Goal: Information Seeking & Learning: Understand process/instructions

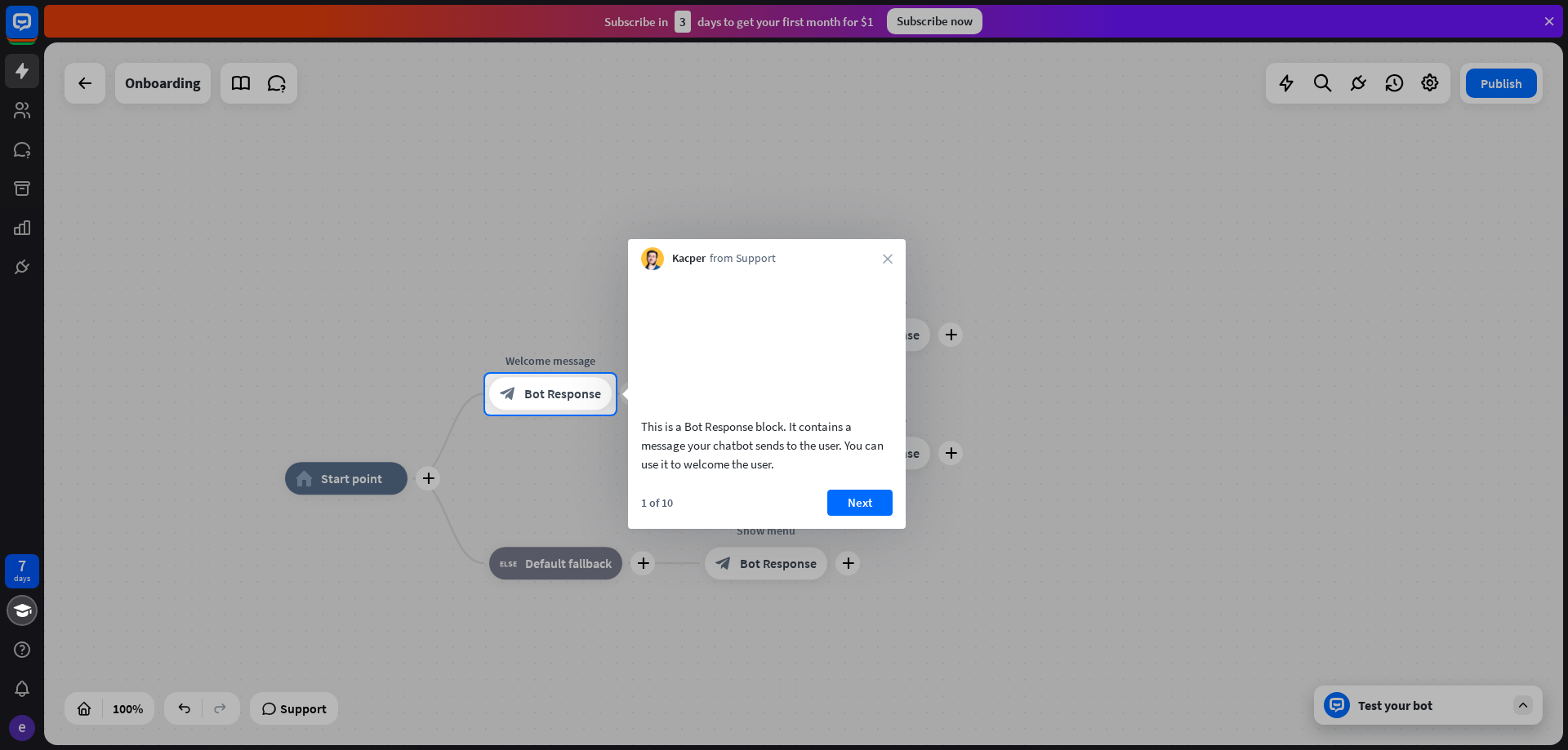
click at [798, 404] on video at bounding box center [766, 341] width 252 height 125
click at [552, 386] on span "Bot Response" at bounding box center [562, 394] width 77 height 16
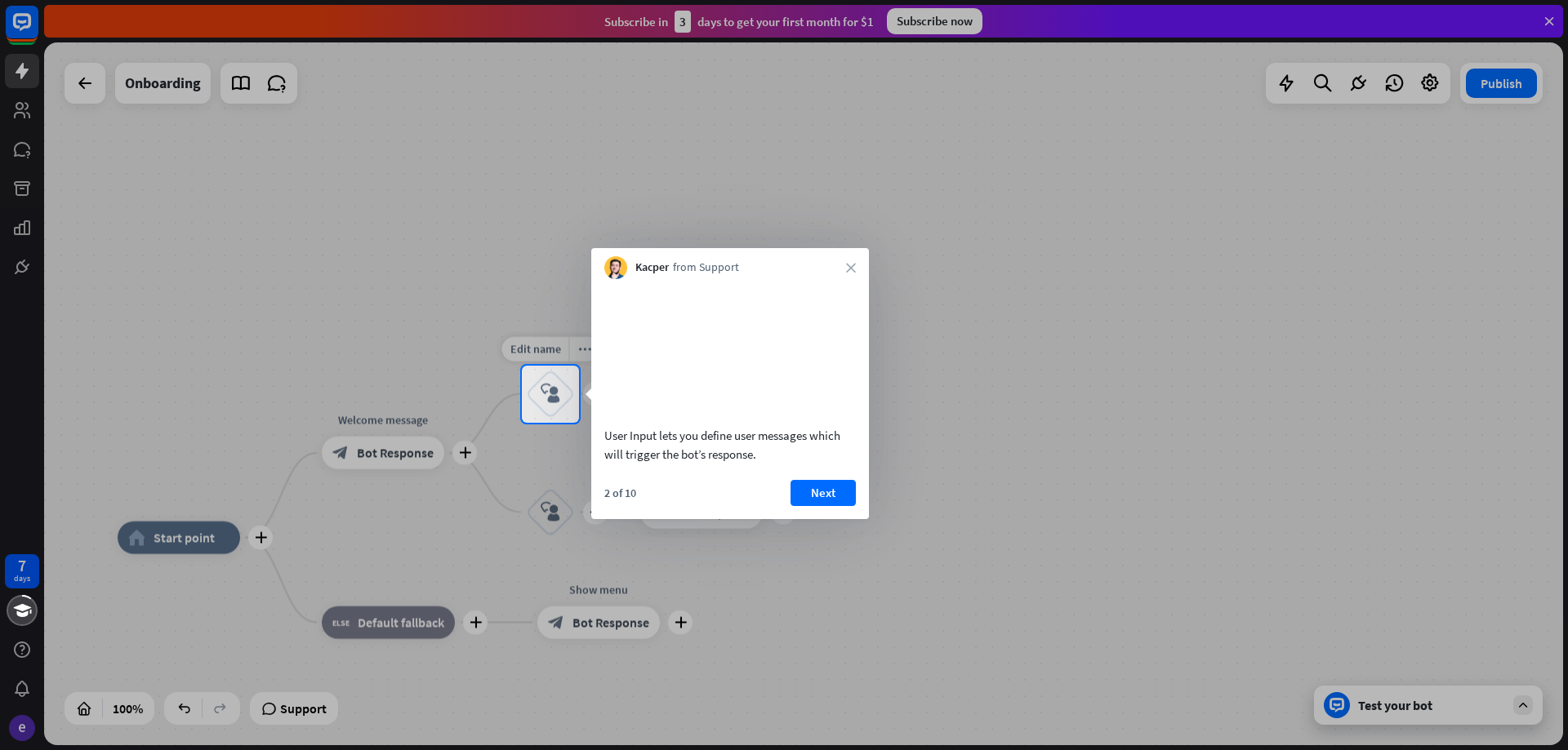
click at [556, 388] on icon "block_user_input" at bounding box center [550, 395] width 20 height 20
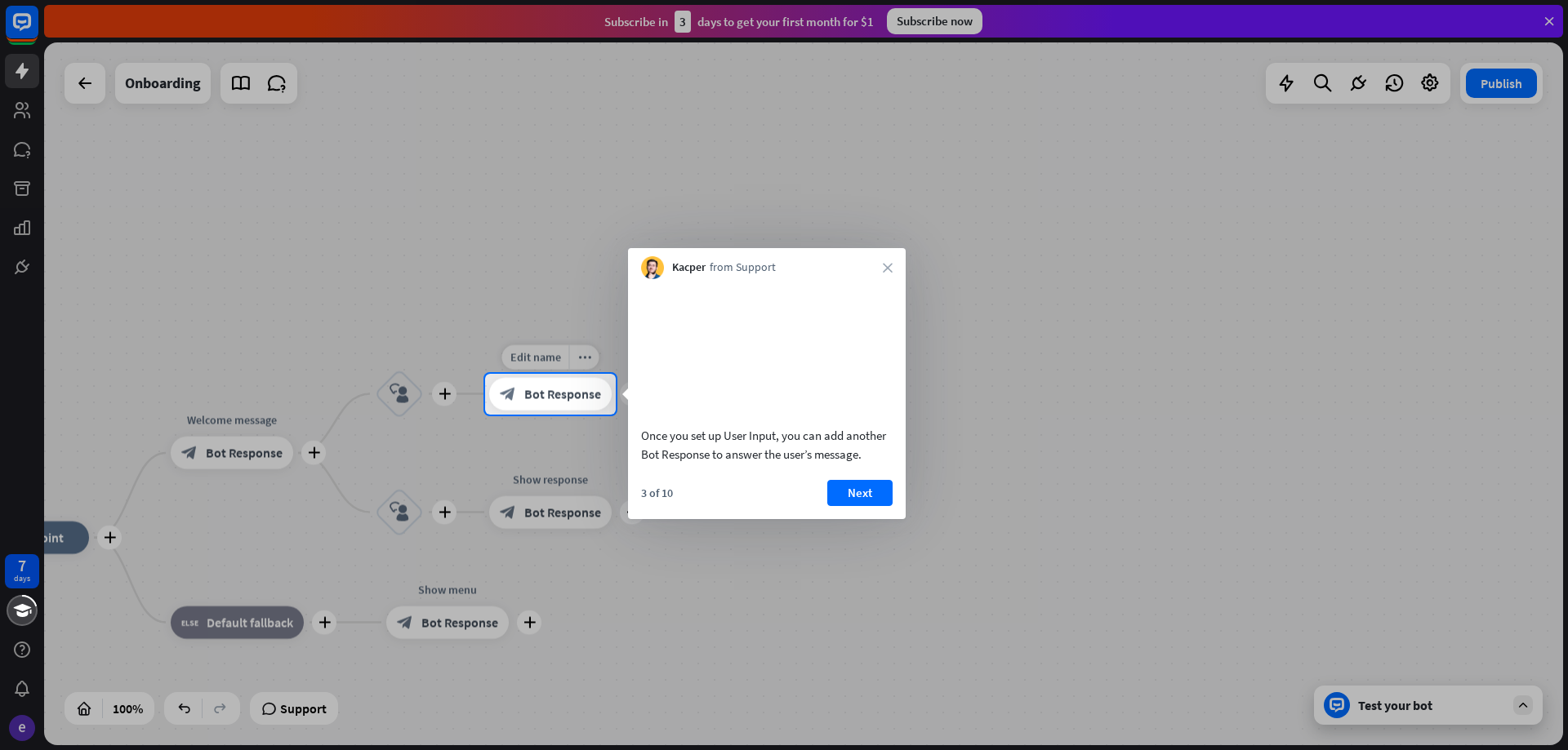
click at [563, 379] on div "block_bot_response Bot Response" at bounding box center [550, 394] width 122 height 33
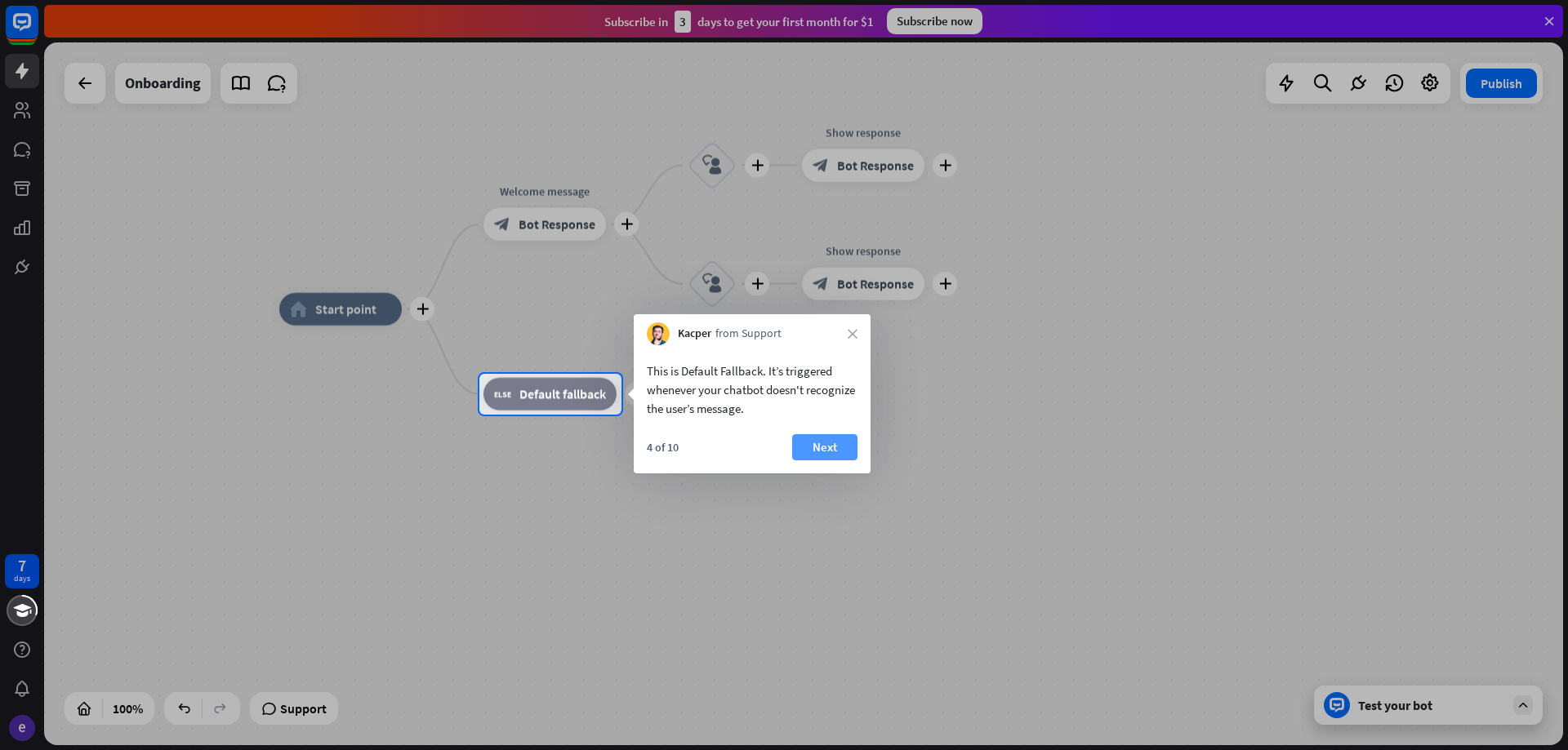
click at [823, 448] on button "Next" at bounding box center [825, 448] width 66 height 26
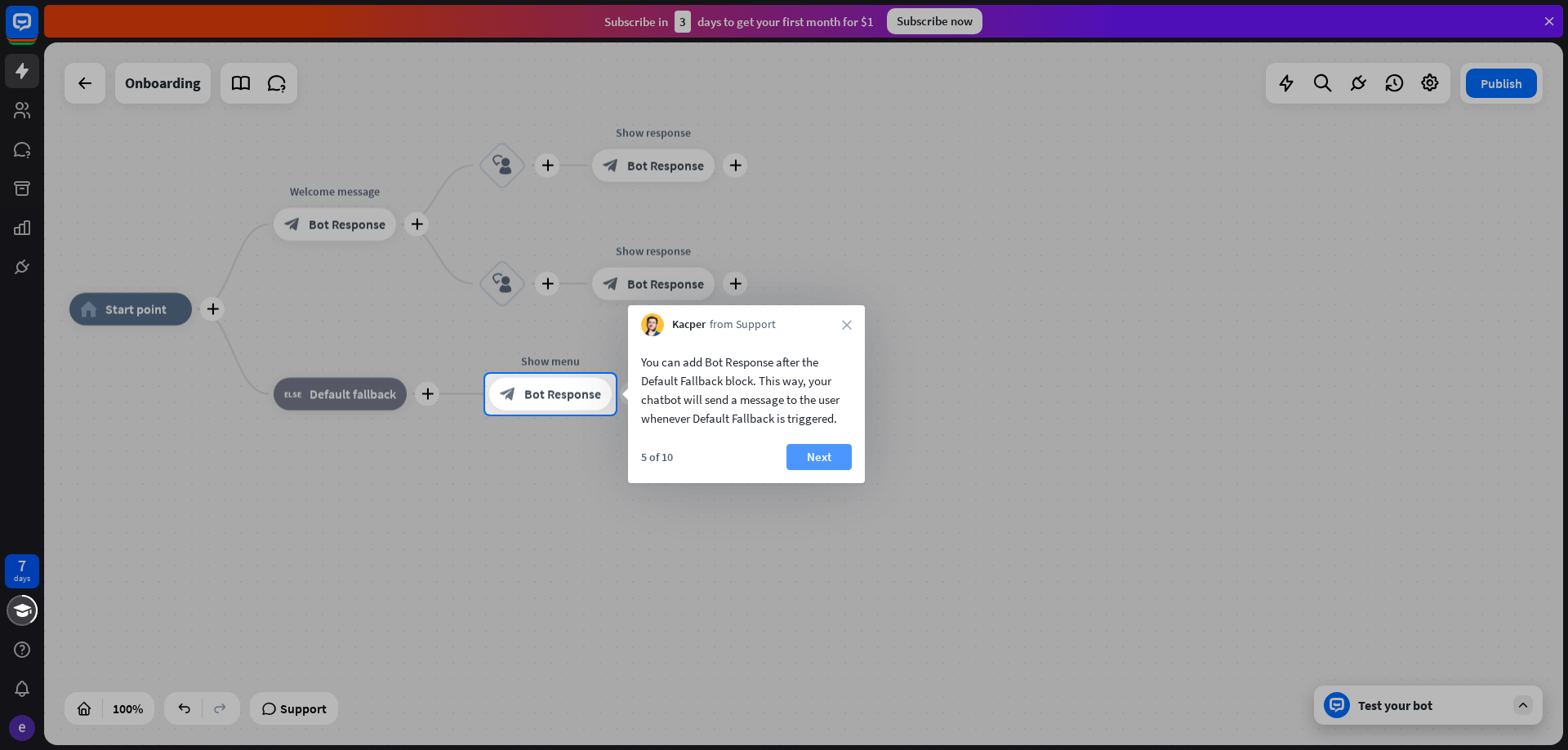
click at [824, 466] on button "Next" at bounding box center [820, 458] width 66 height 26
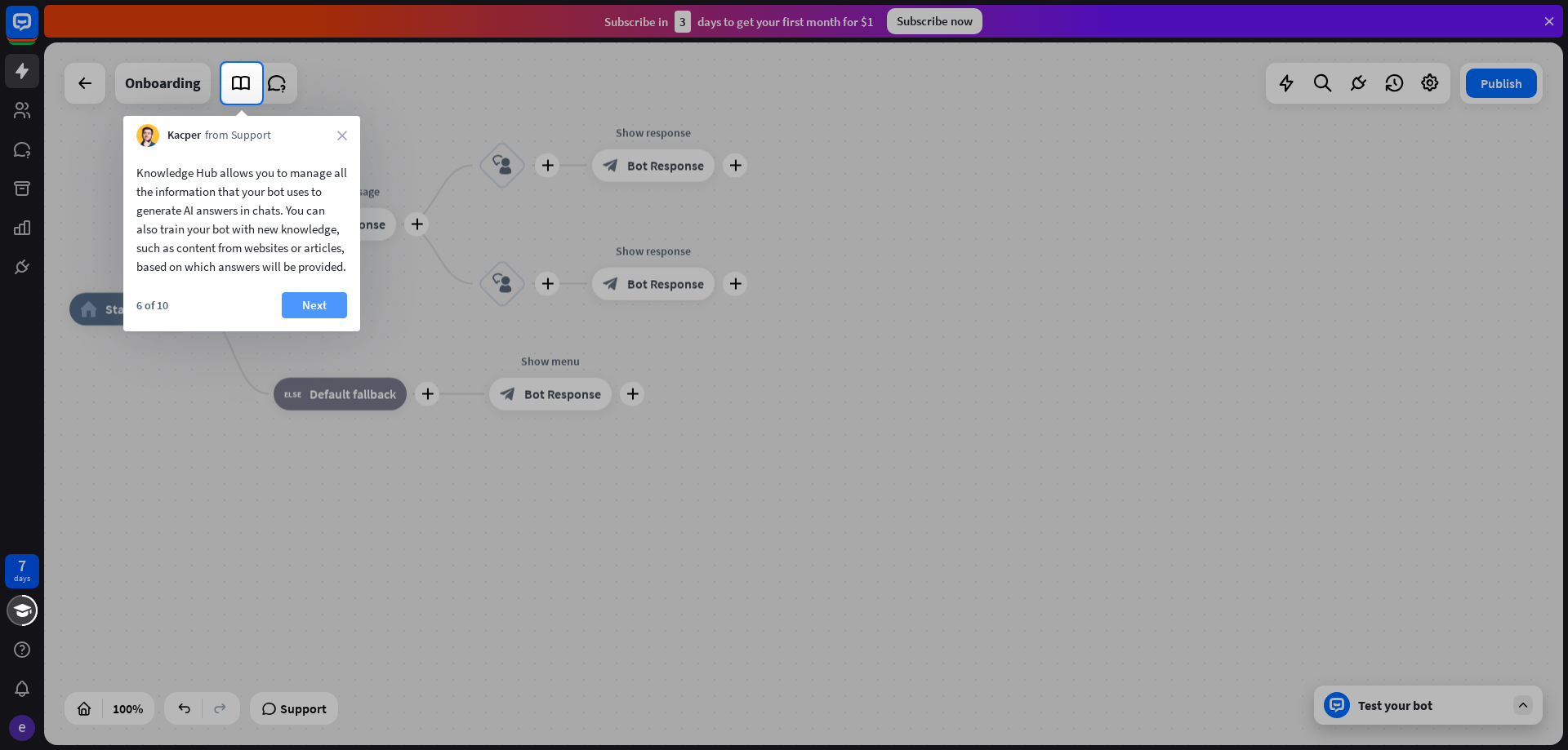
click at [305, 318] on button "Next" at bounding box center [314, 305] width 66 height 26
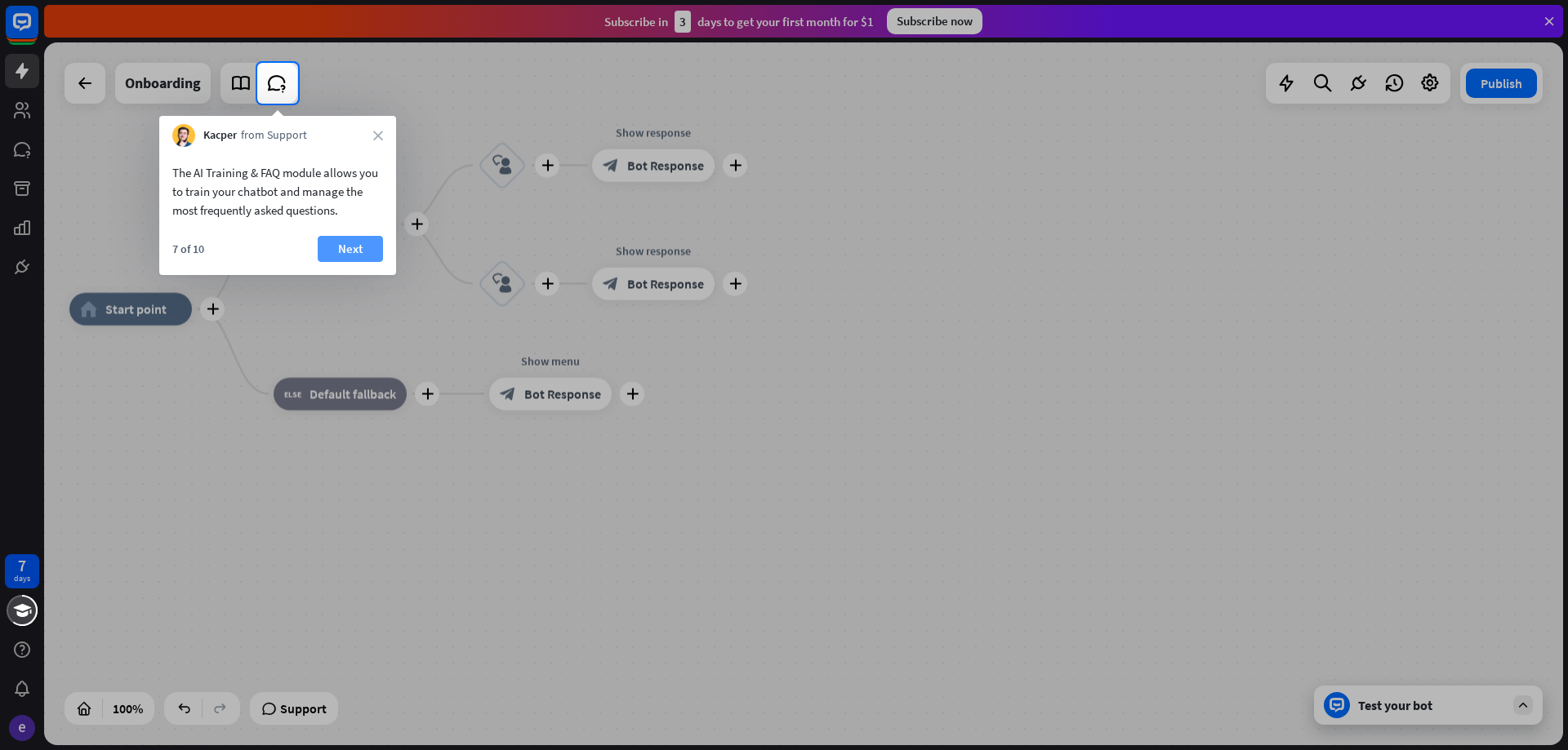
click at [368, 237] on button "Next" at bounding box center [350, 249] width 66 height 26
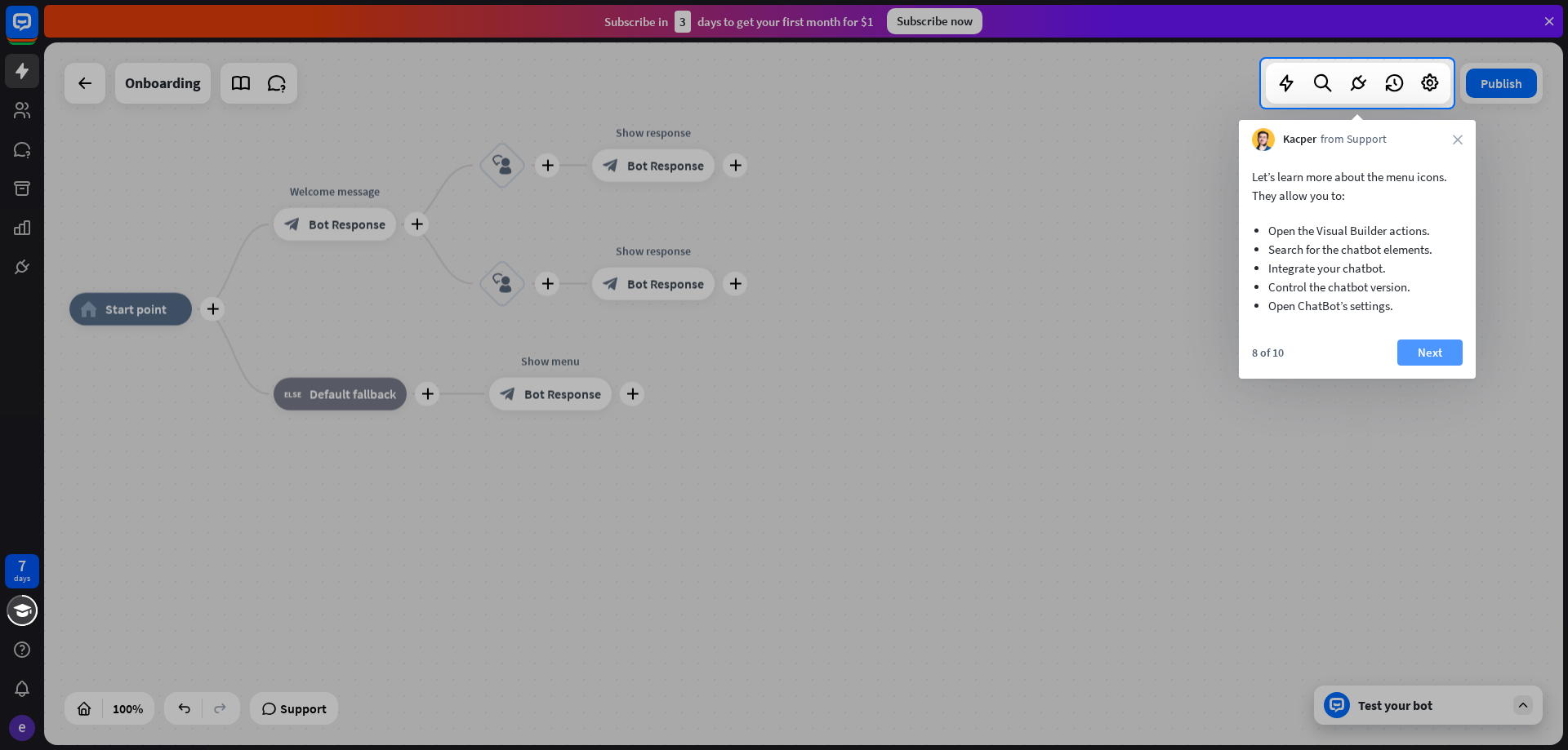
click at [1424, 340] on button "Next" at bounding box center [1431, 353] width 66 height 26
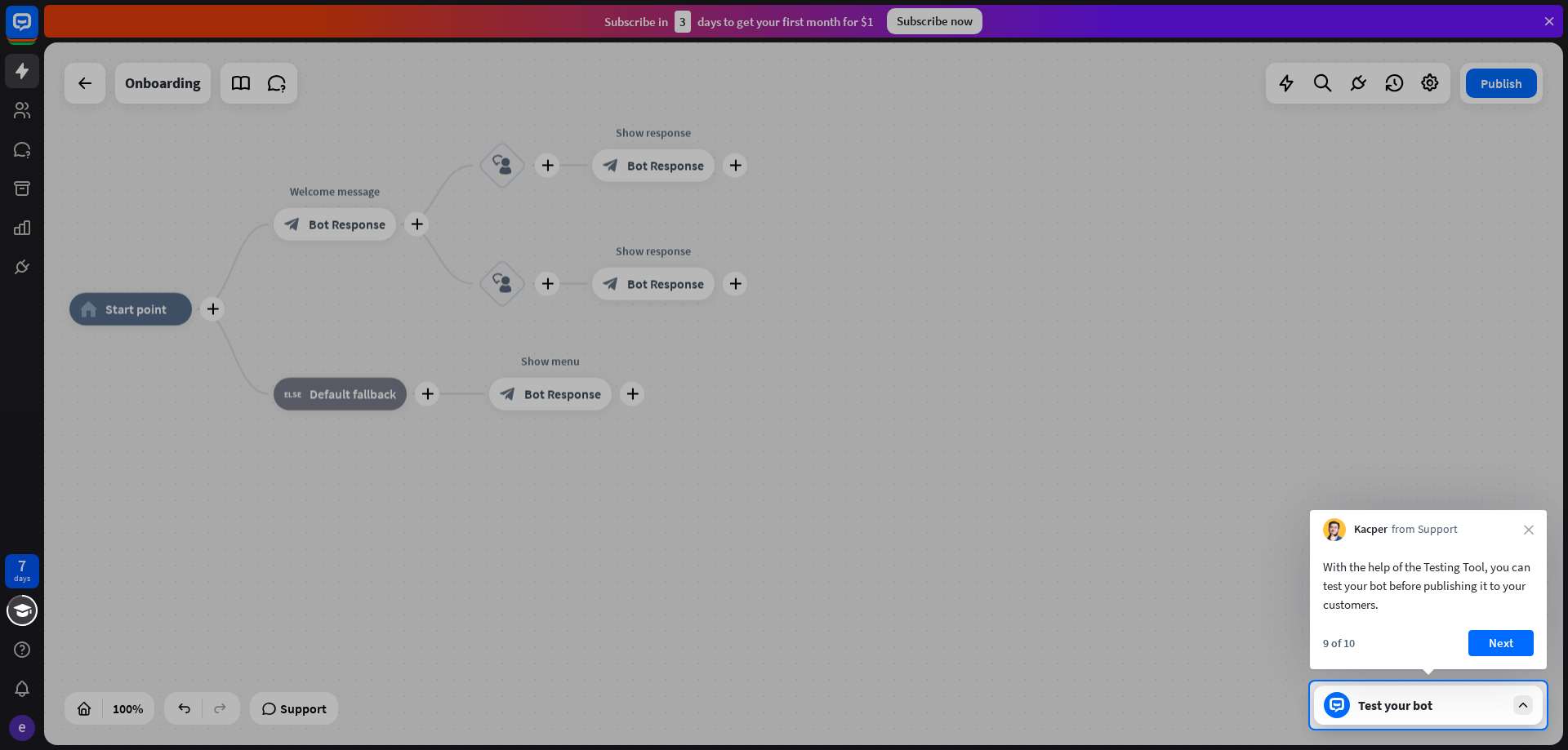
click at [1504, 613] on div "With the help of the Testing Tool, you can test your bot before publishing it t…" at bounding box center [1429, 586] width 211 height 57
click at [1498, 649] on button "Next" at bounding box center [1501, 644] width 66 height 26
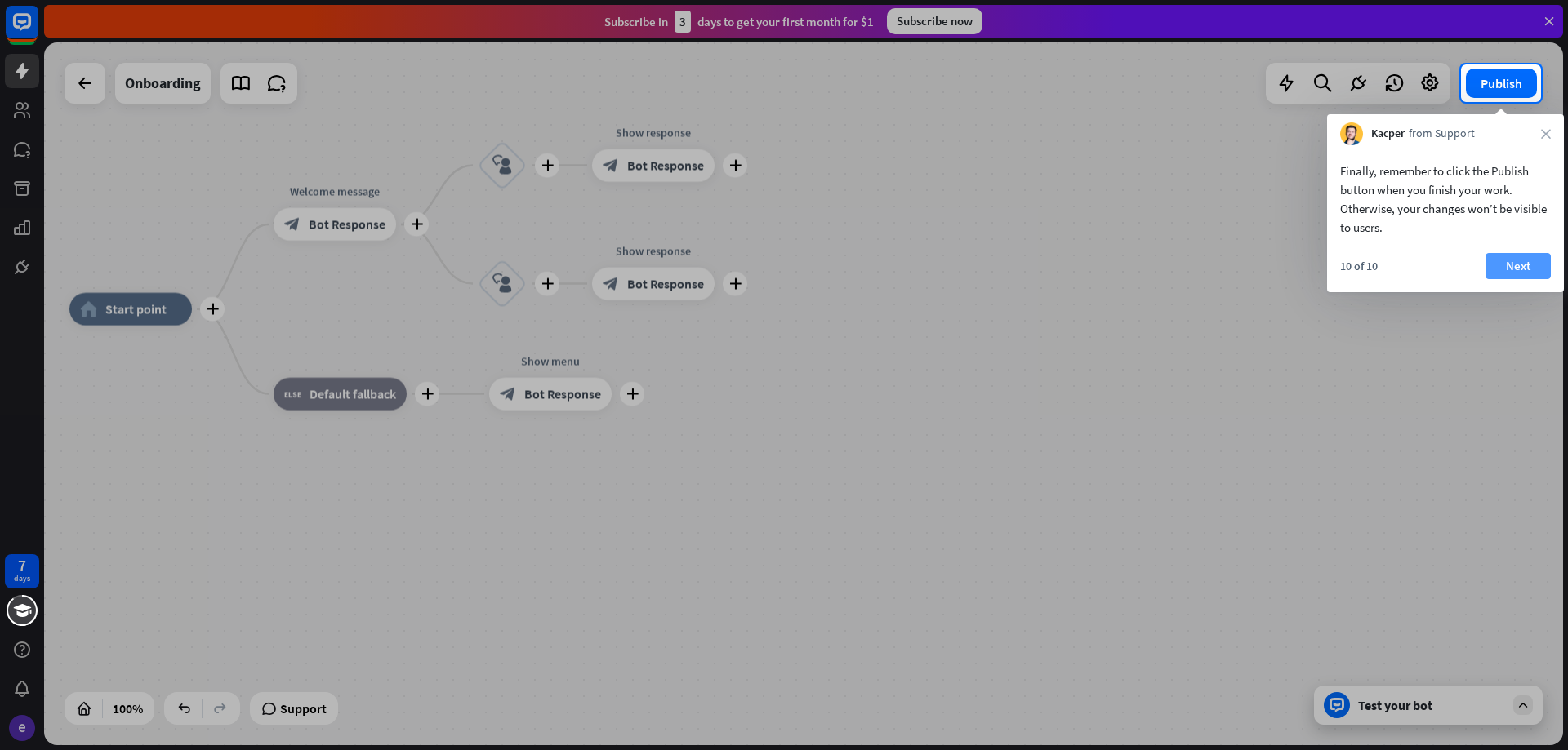
click at [1496, 270] on button "Next" at bounding box center [1518, 267] width 66 height 26
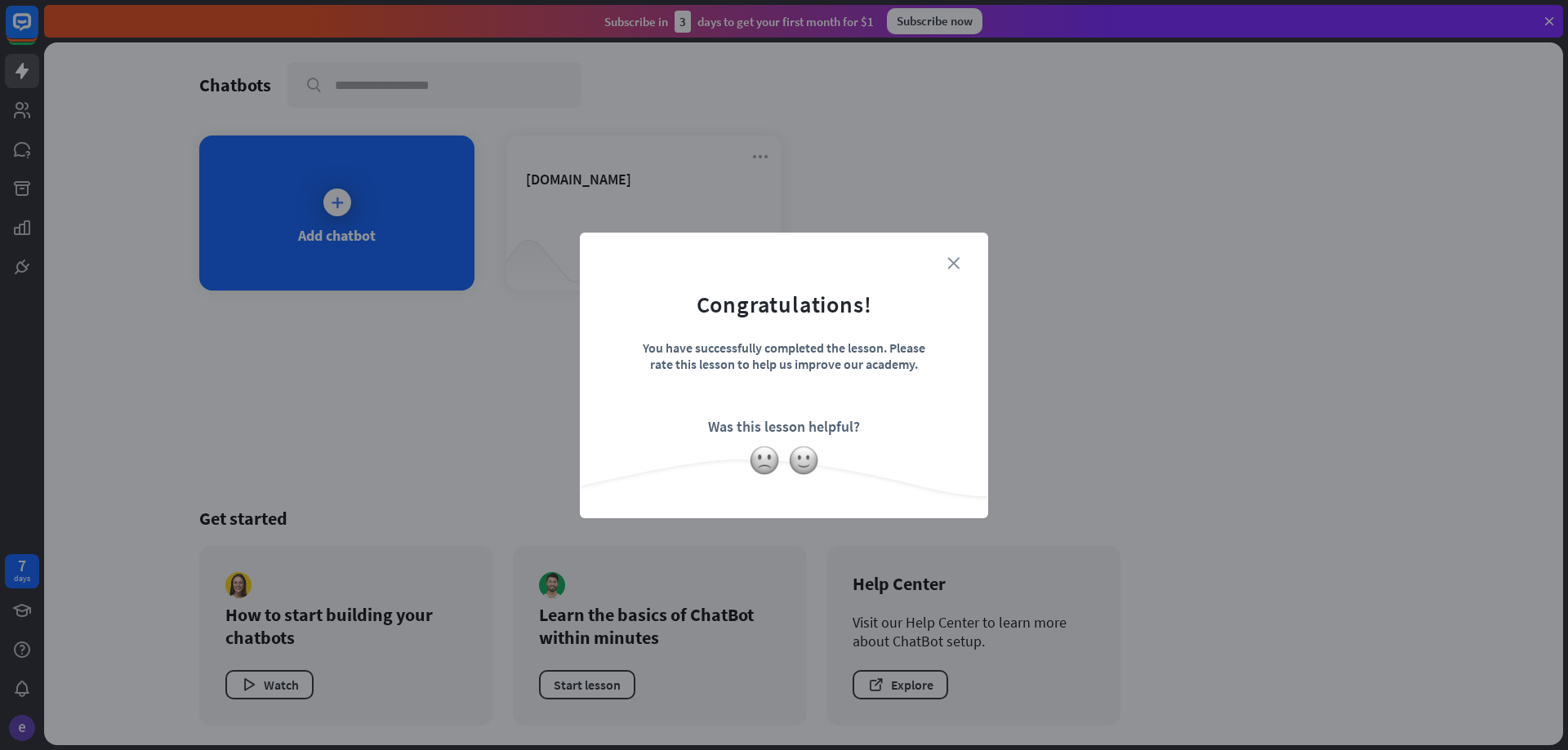
click at [957, 258] on icon "close" at bounding box center [953, 264] width 12 height 12
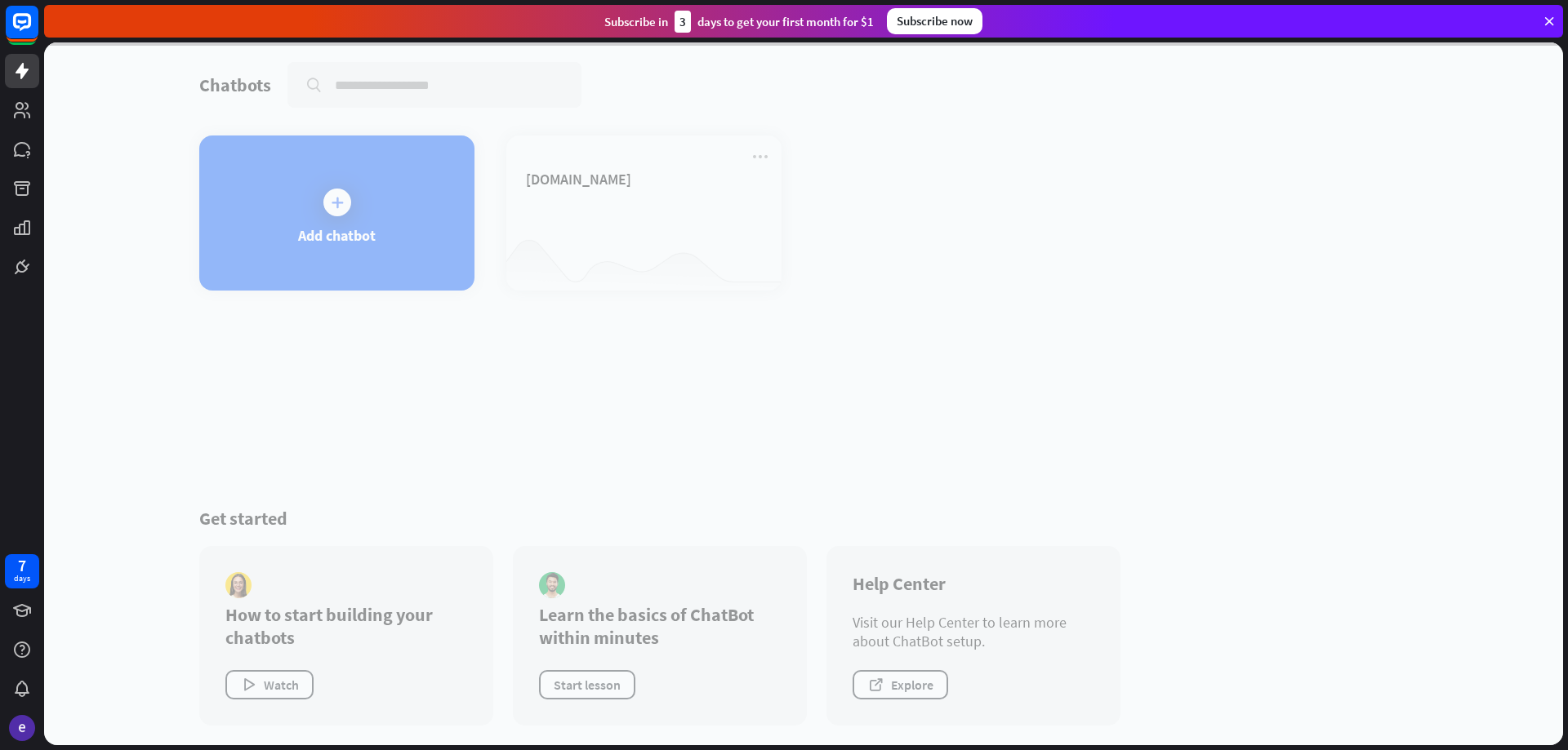
click at [281, 257] on div at bounding box center [803, 394] width 1519 height 703
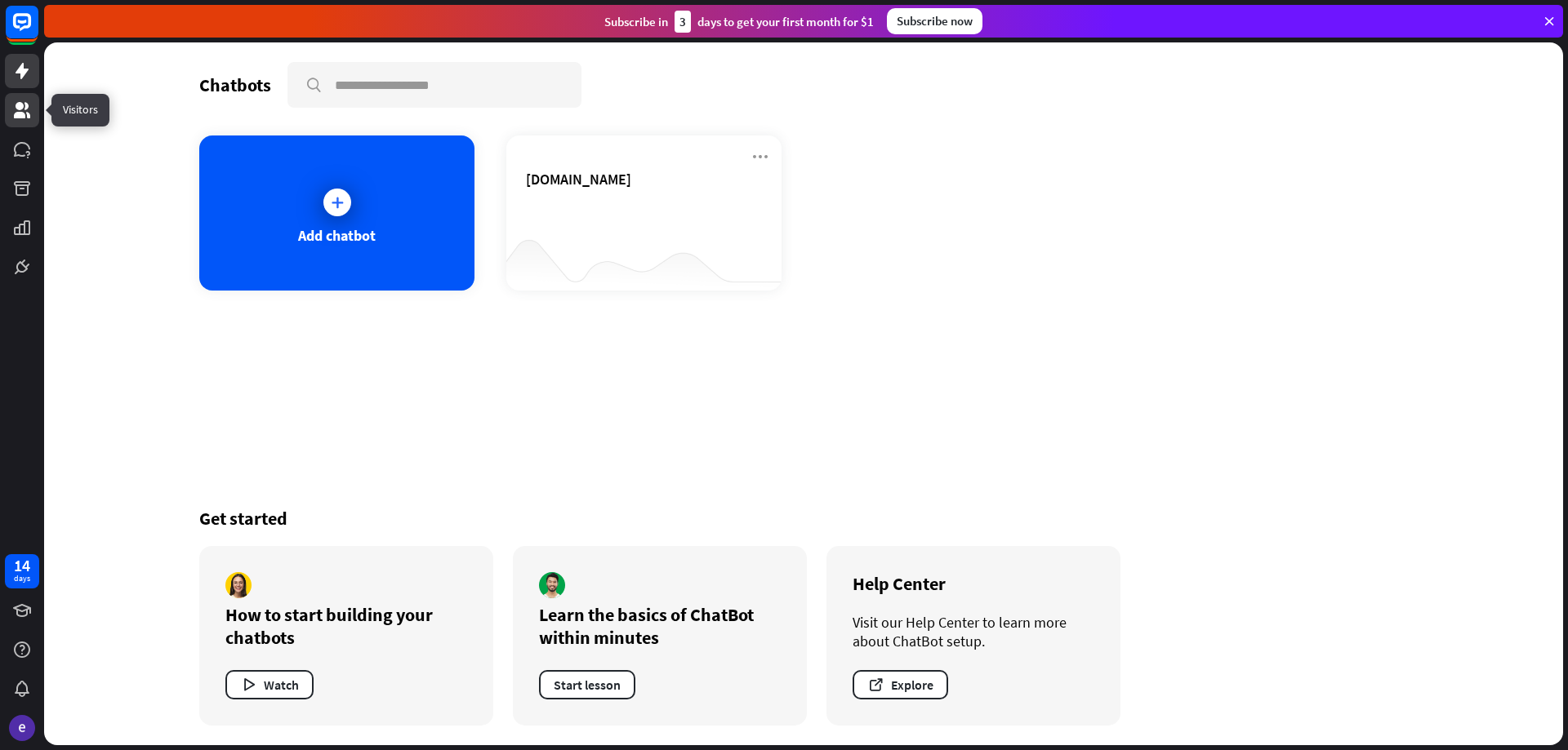
click at [36, 106] on link at bounding box center [22, 110] width 34 height 34
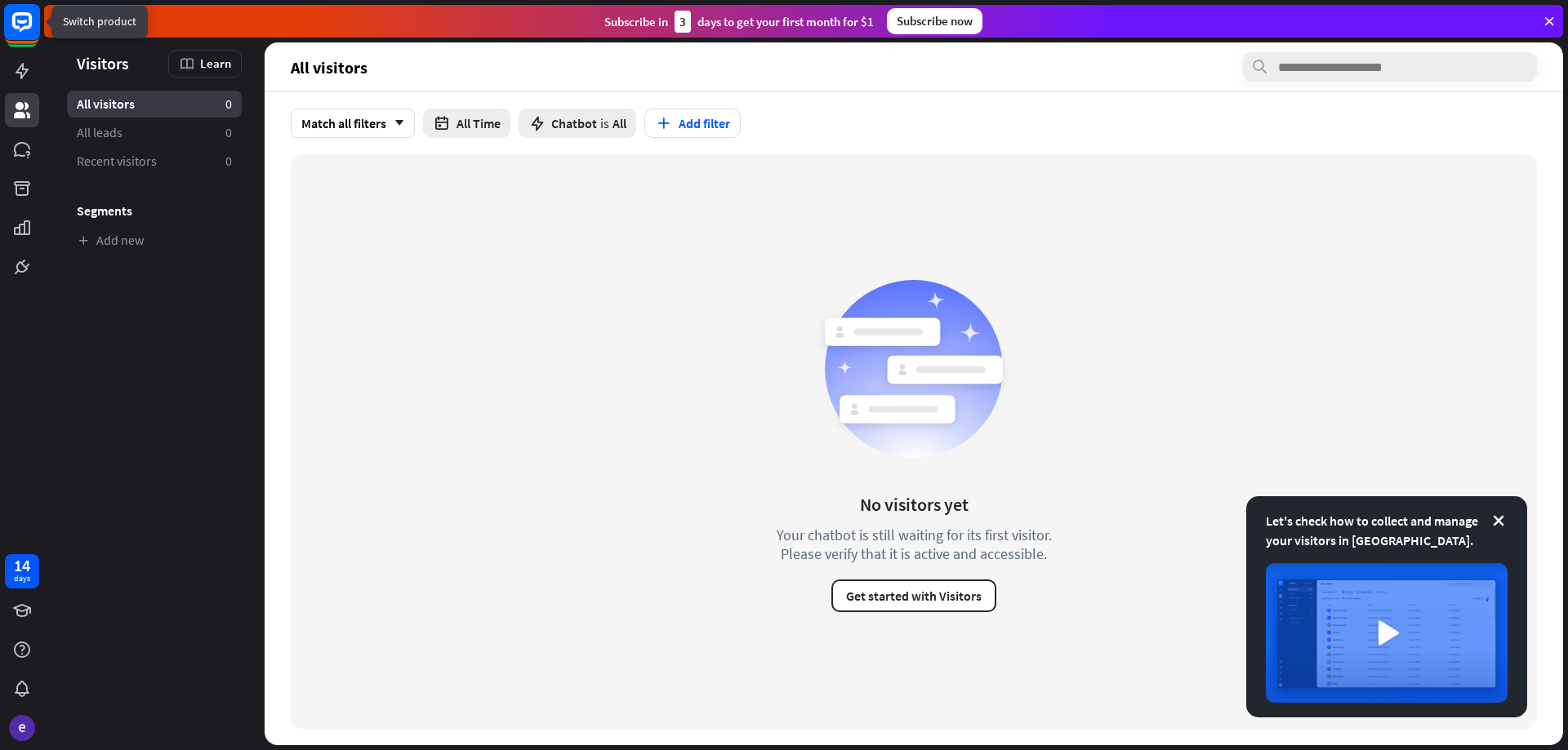
click at [38, 25] on rect at bounding box center [22, 22] width 36 height 36
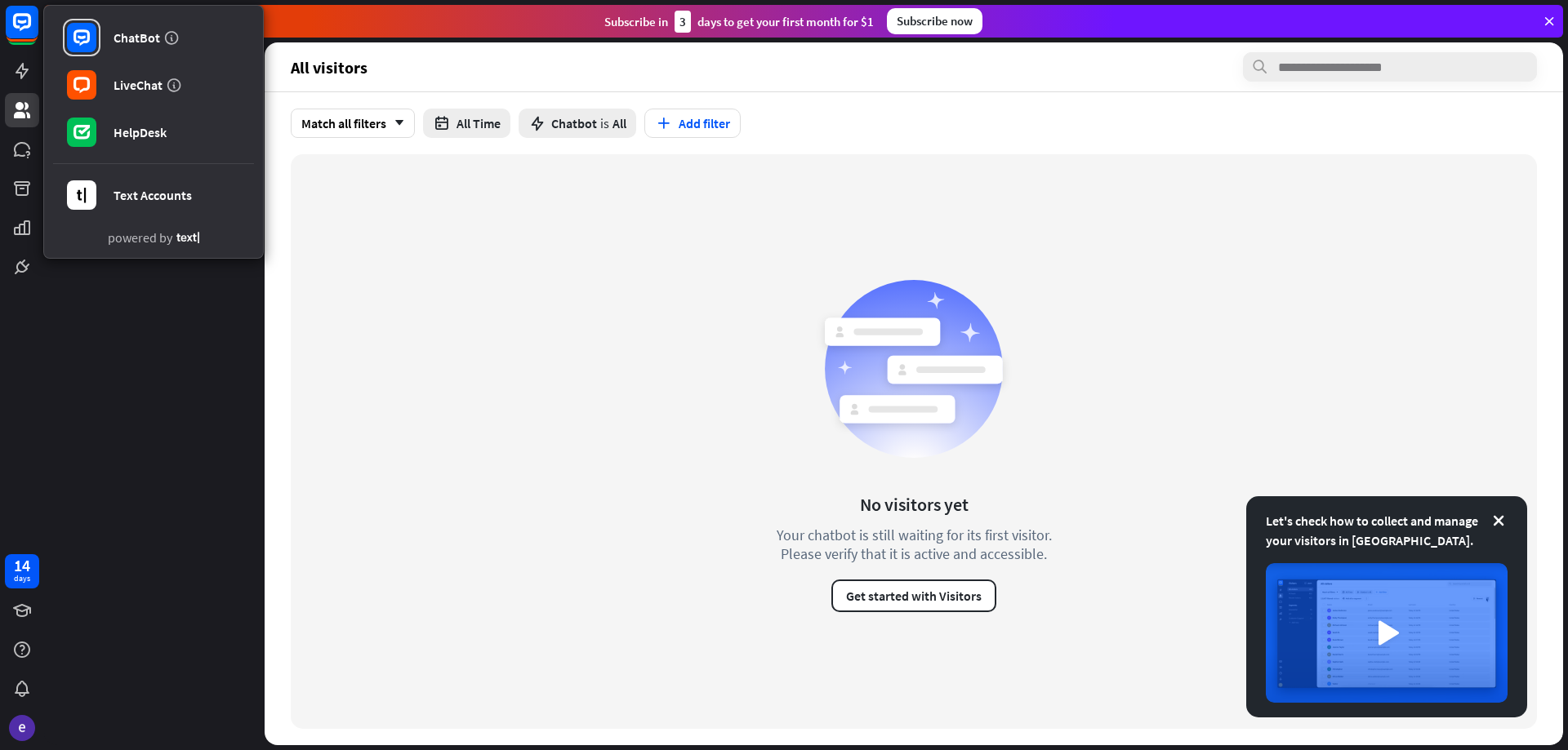
click at [1549, 22] on icon at bounding box center [1549, 21] width 15 height 15
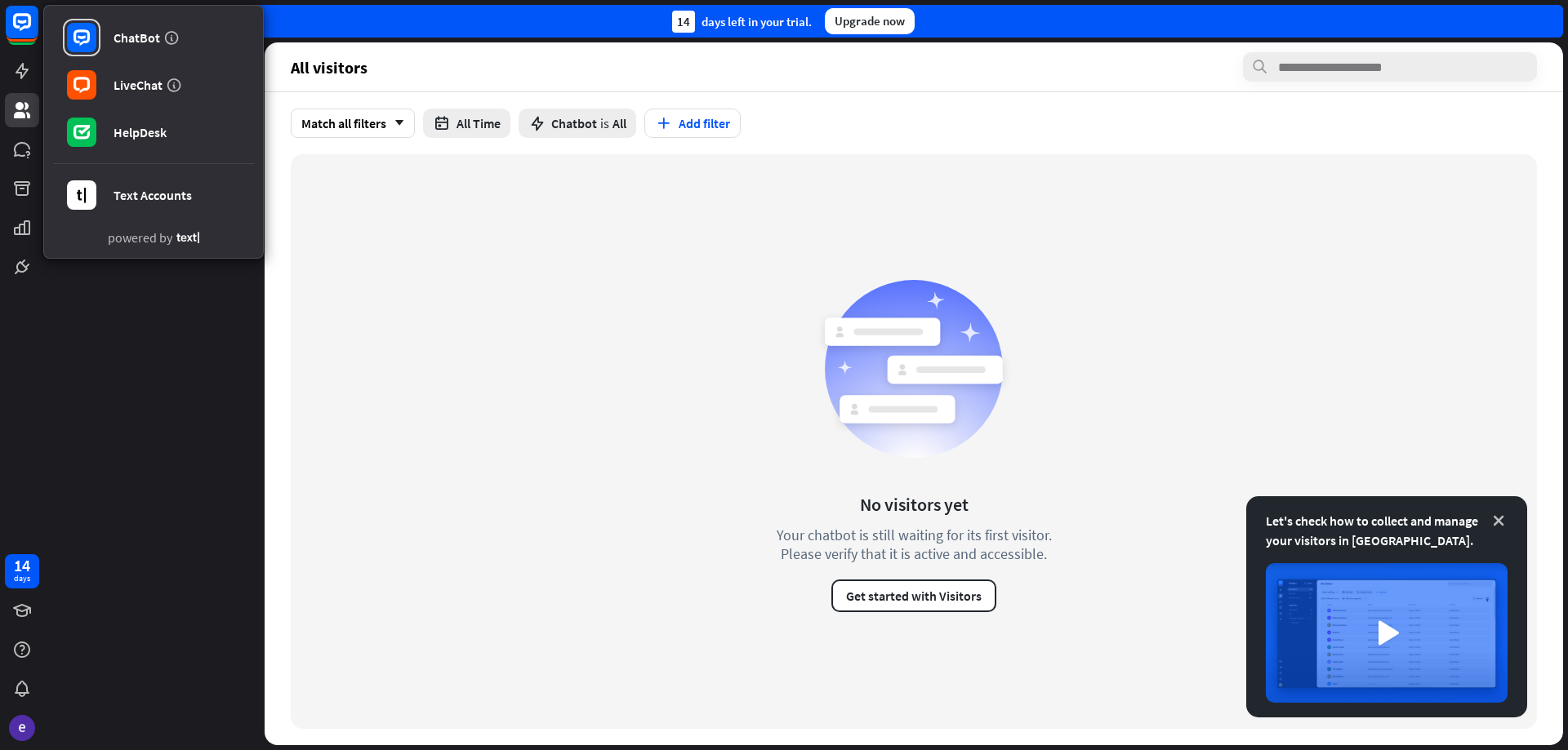
click at [1498, 513] on icon at bounding box center [1498, 521] width 16 height 16
